Goal: Find specific page/section: Find specific page/section

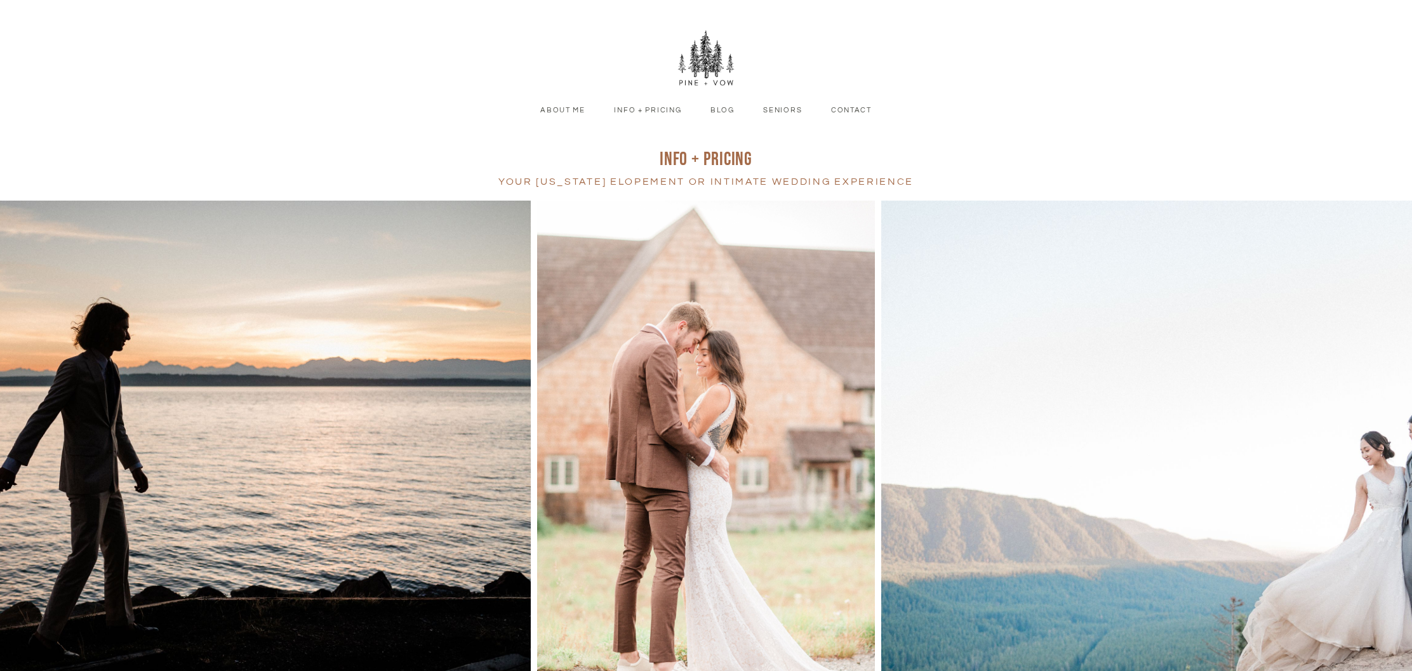
click at [851, 112] on link "Contact" at bounding box center [851, 110] width 63 height 11
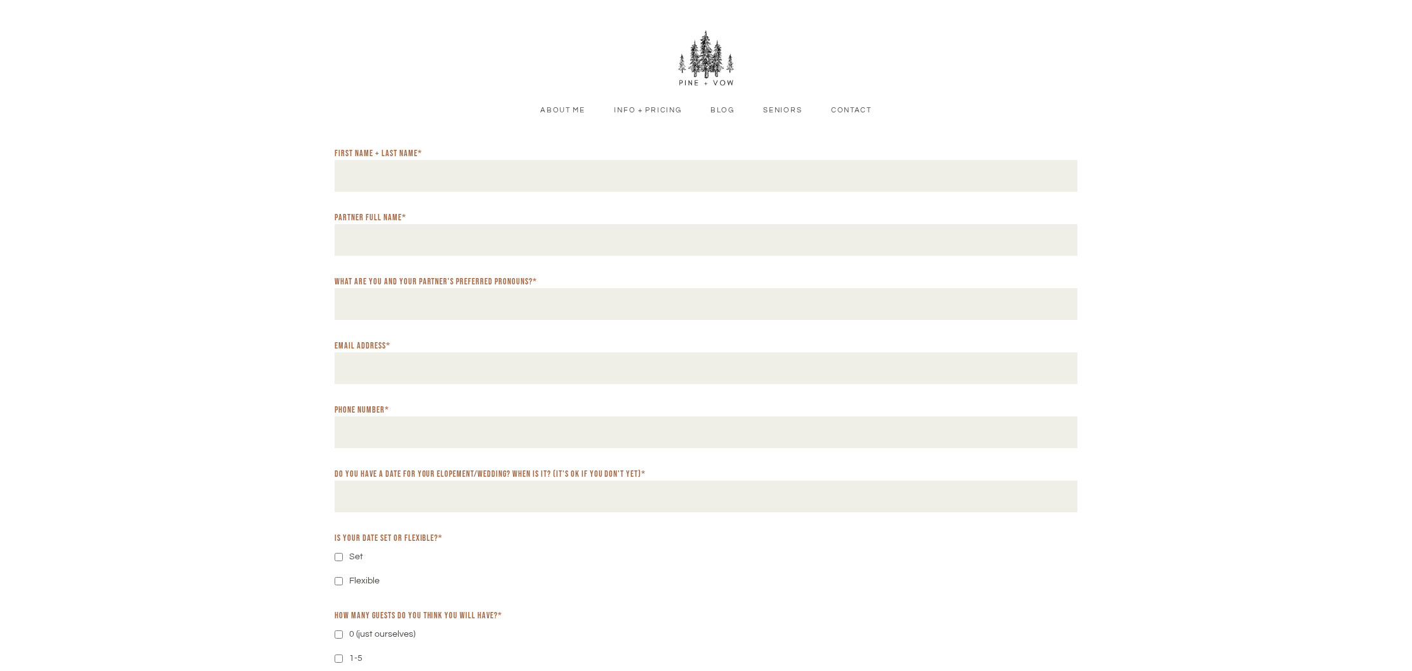
click at [655, 112] on link "Info + Pricing" at bounding box center [648, 110] width 90 height 11
